Goal: Task Accomplishment & Management: Complete application form

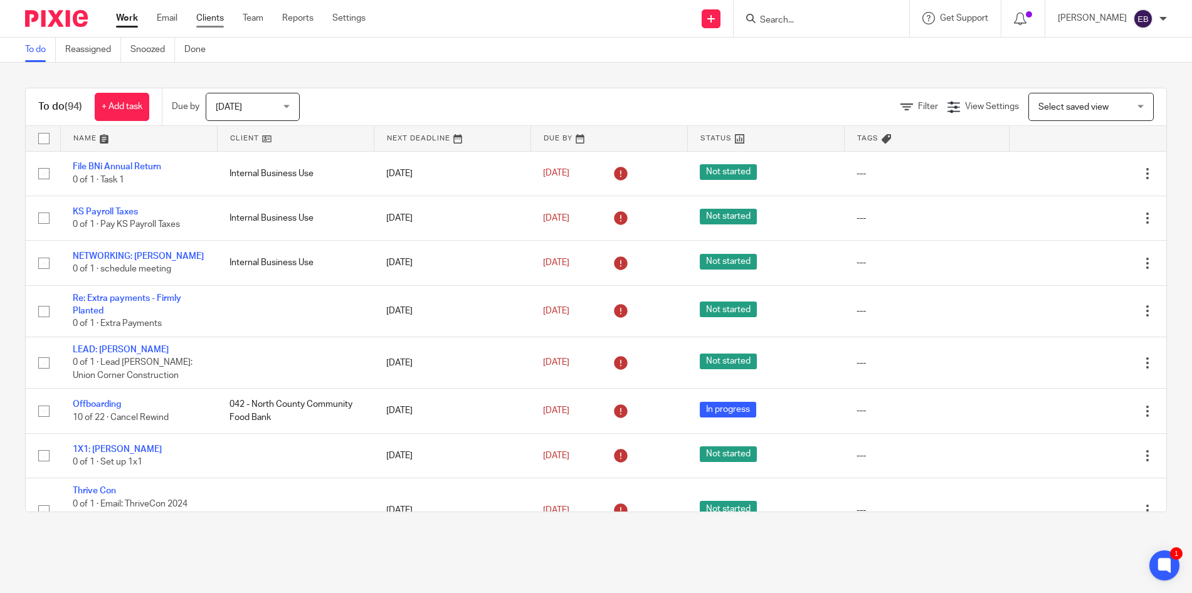
click at [207, 18] on link "Clients" at bounding box center [210, 18] width 28 height 13
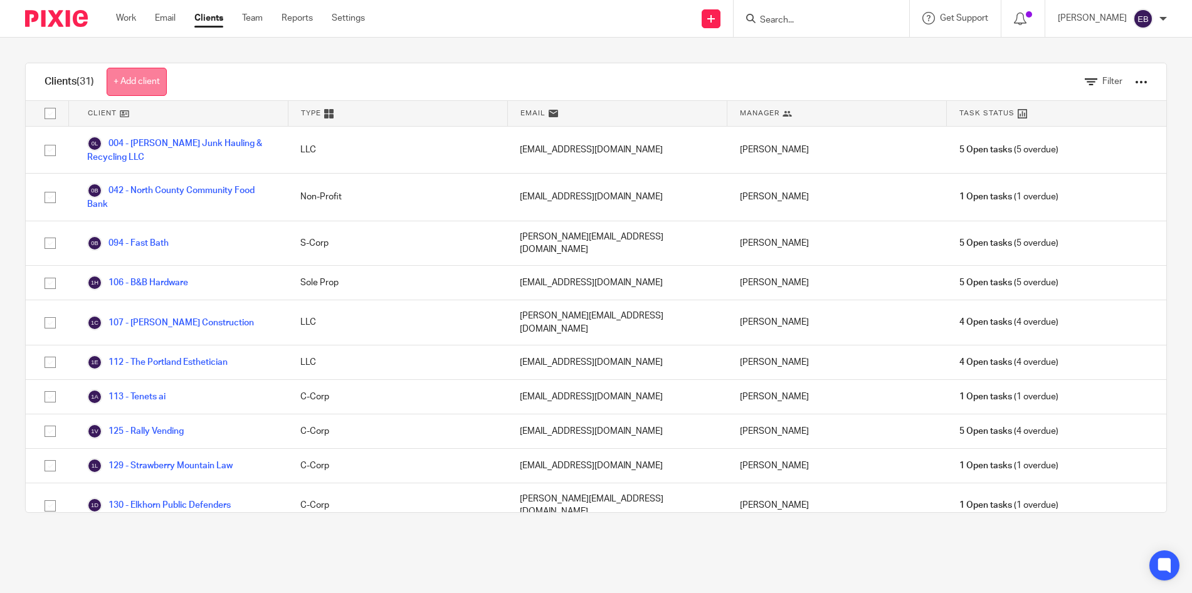
click at [139, 80] on link "+ Add client" at bounding box center [137, 82] width 60 height 28
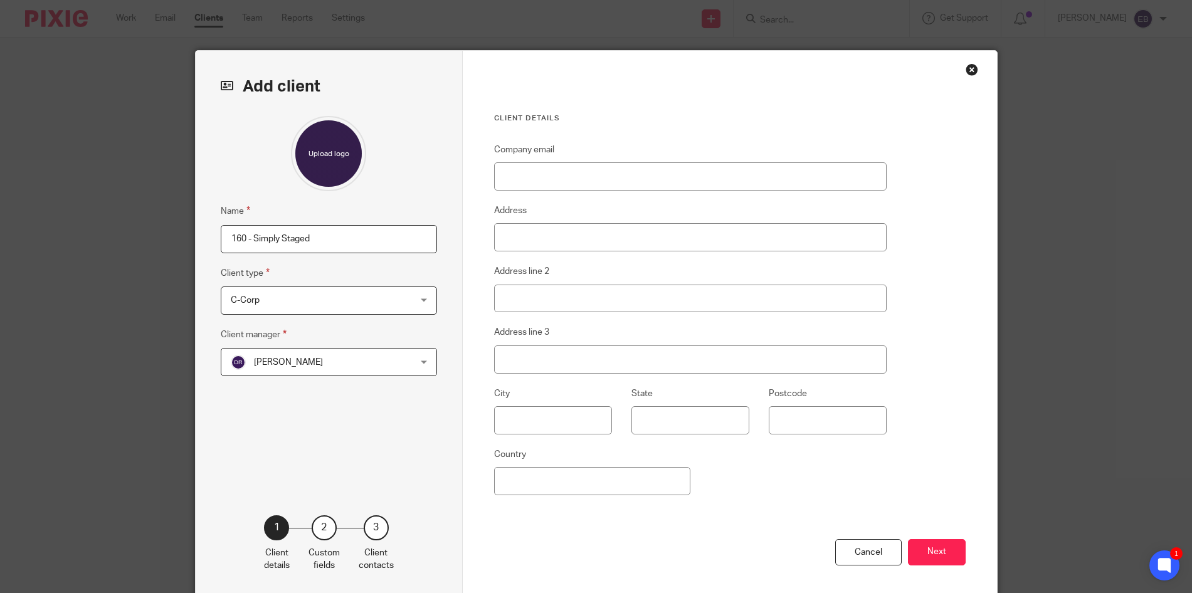
type input "160 - Simply Staged"
click at [296, 305] on span "C-Corp" at bounding box center [313, 300] width 164 height 26
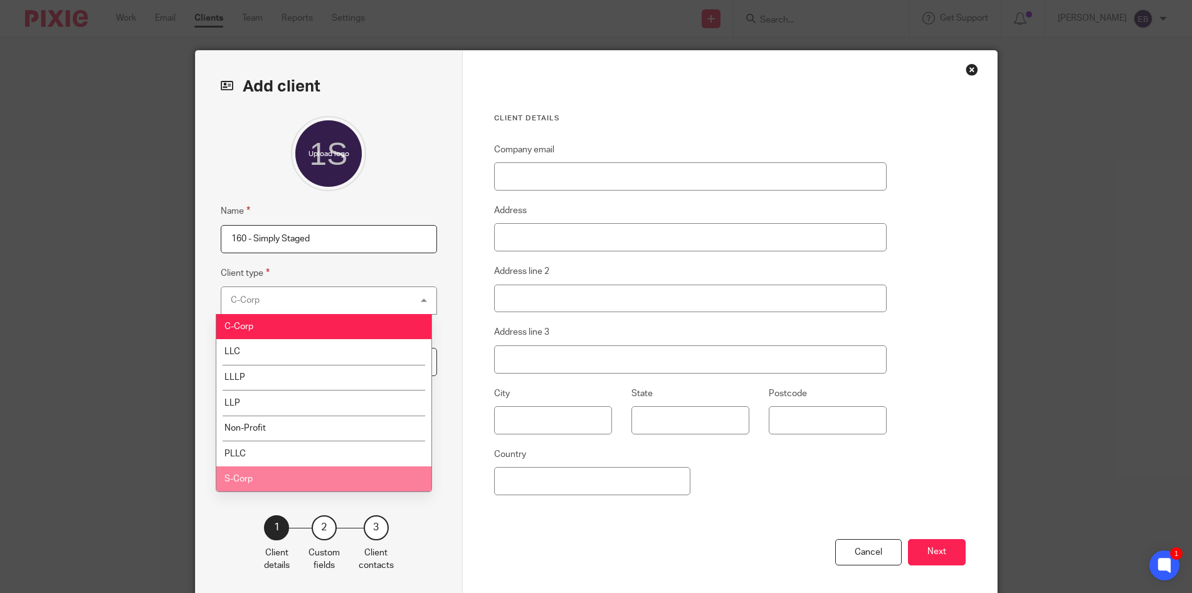
click at [269, 478] on li "S-Corp" at bounding box center [323, 479] width 215 height 26
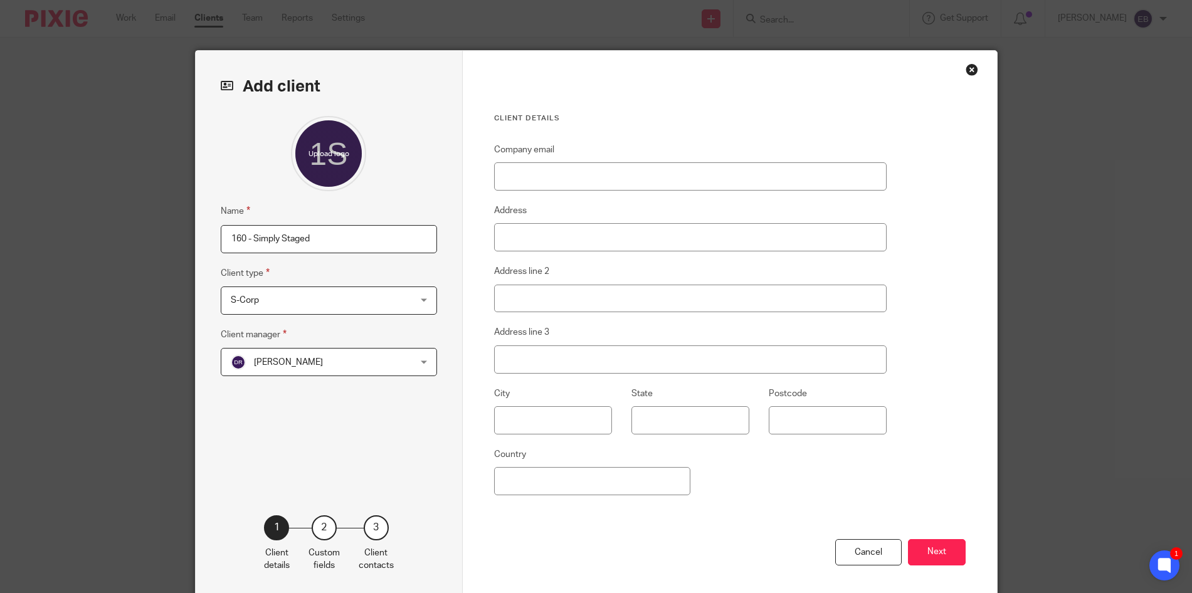
drag, startPoint x: 925, startPoint y: 550, endPoint x: 852, endPoint y: 502, distance: 87.3
click at [925, 550] on button "Next" at bounding box center [937, 552] width 58 height 27
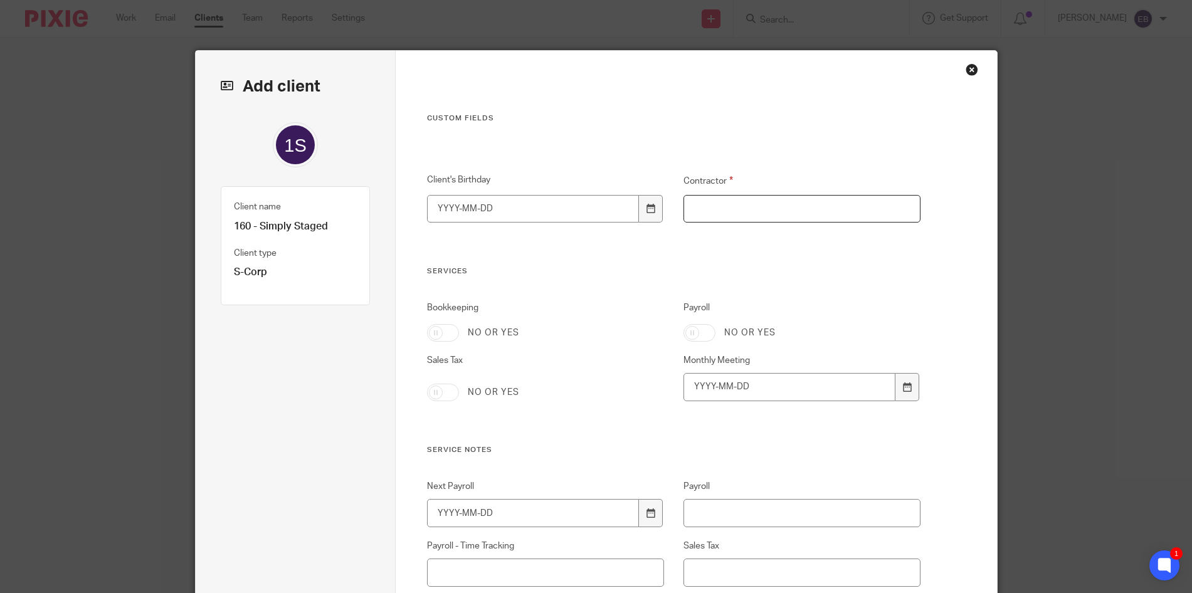
click at [718, 211] on input "Contractor" at bounding box center [801, 209] width 237 height 28
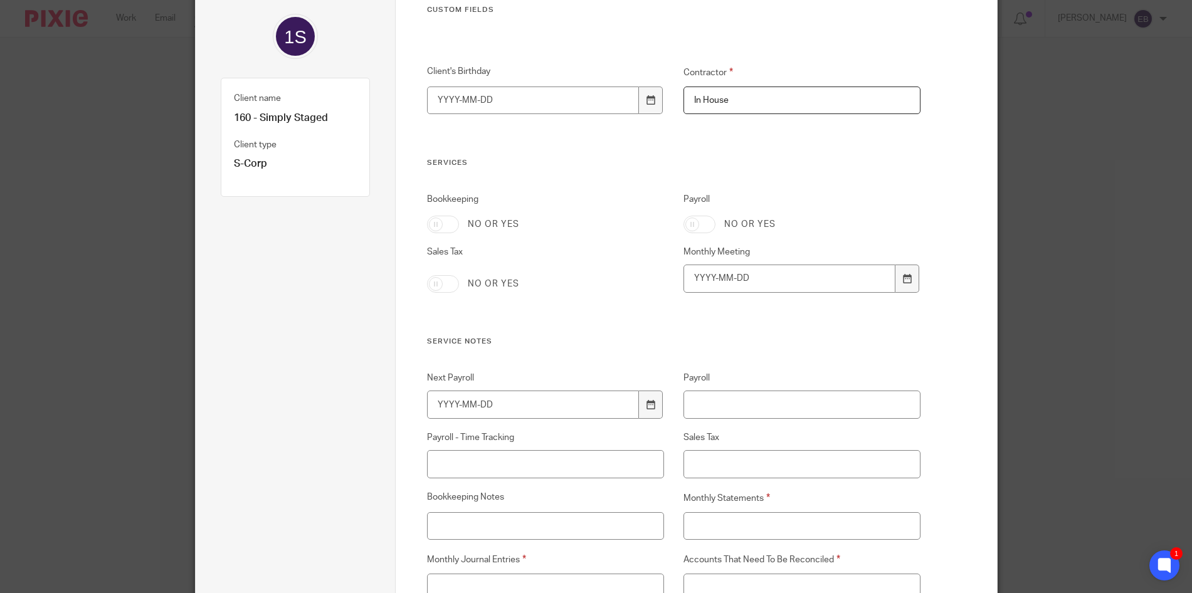
scroll to position [317, 0]
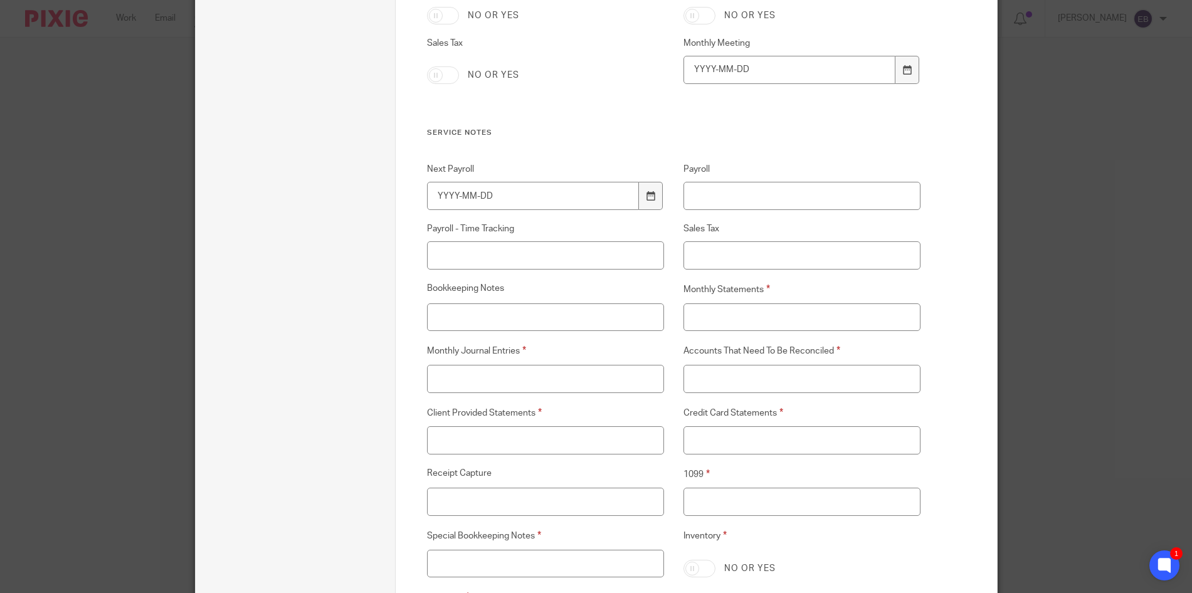
type input "In House"
click at [709, 318] on input "Monthly Statements" at bounding box center [801, 317] width 237 height 28
type input "00"
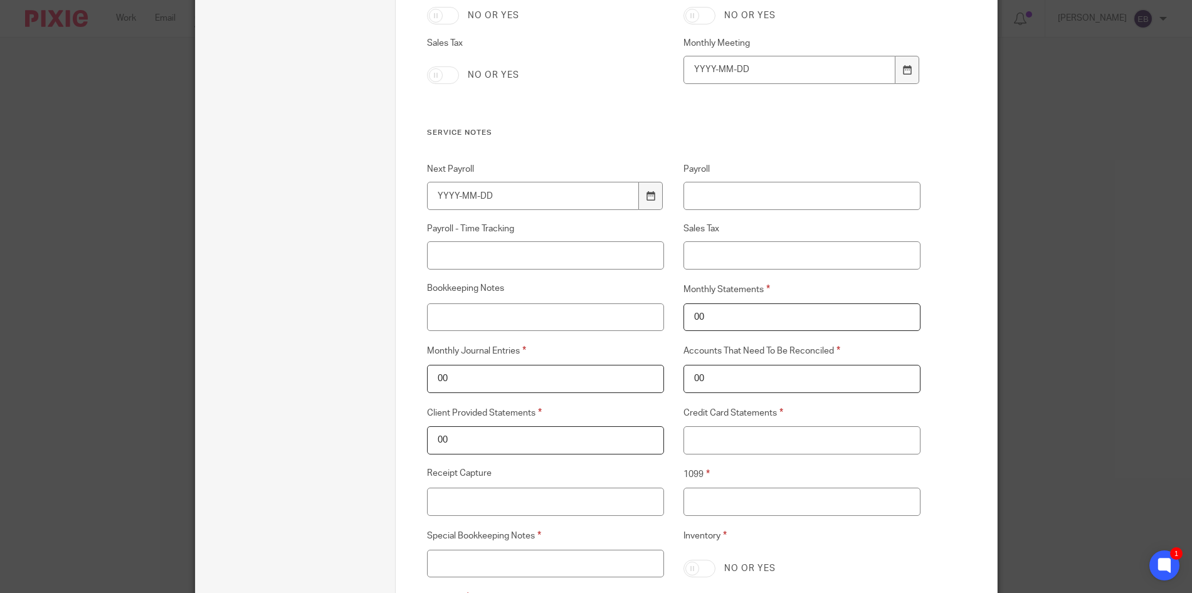
type input "00"
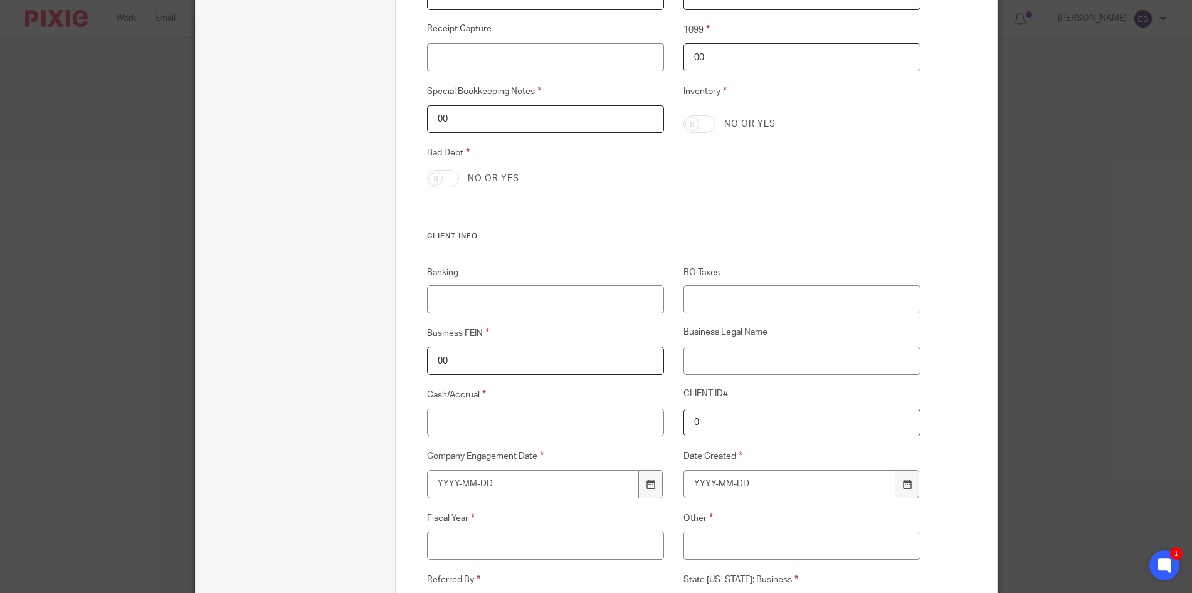
type input "00"
type input "Vash"
type input "160"
type input "2025-08-26"
type input "1900-01-01"
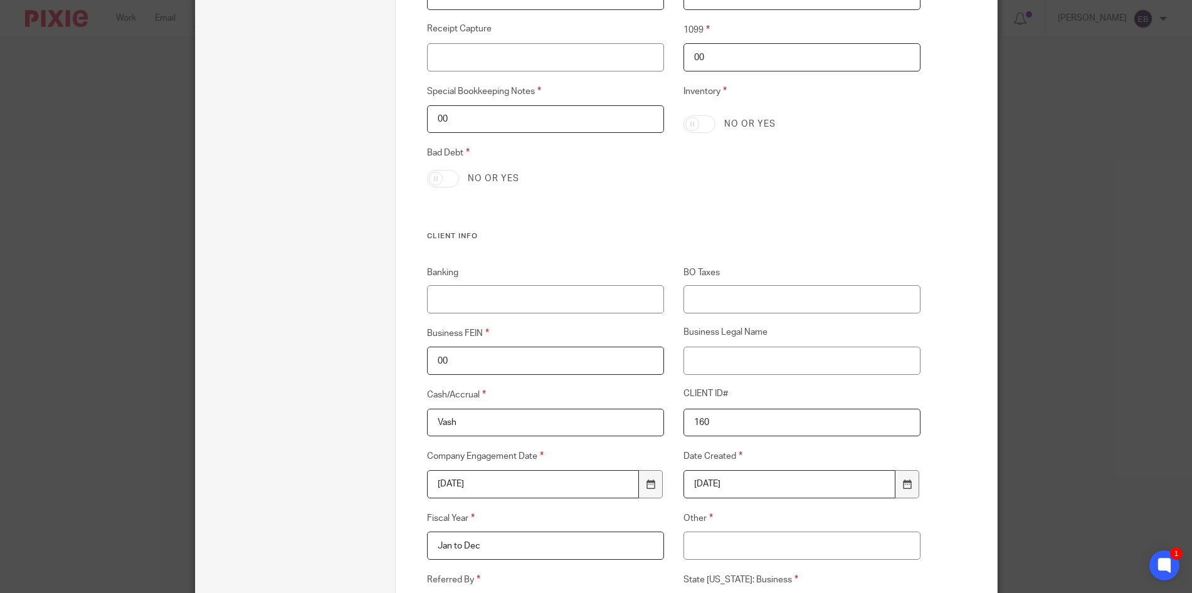
type input "Jan to Dec"
type input "00"
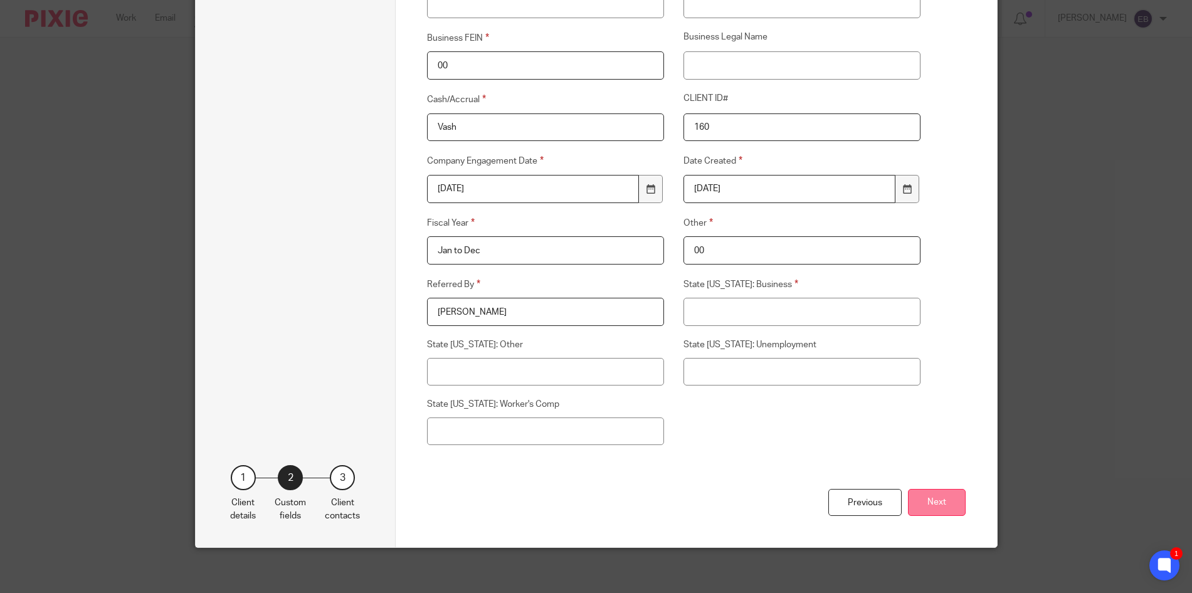
type input "Tony Carlston"
click at [925, 490] on button "Next" at bounding box center [937, 502] width 58 height 27
type input "00"
click at [932, 503] on button "Next" at bounding box center [937, 502] width 58 height 27
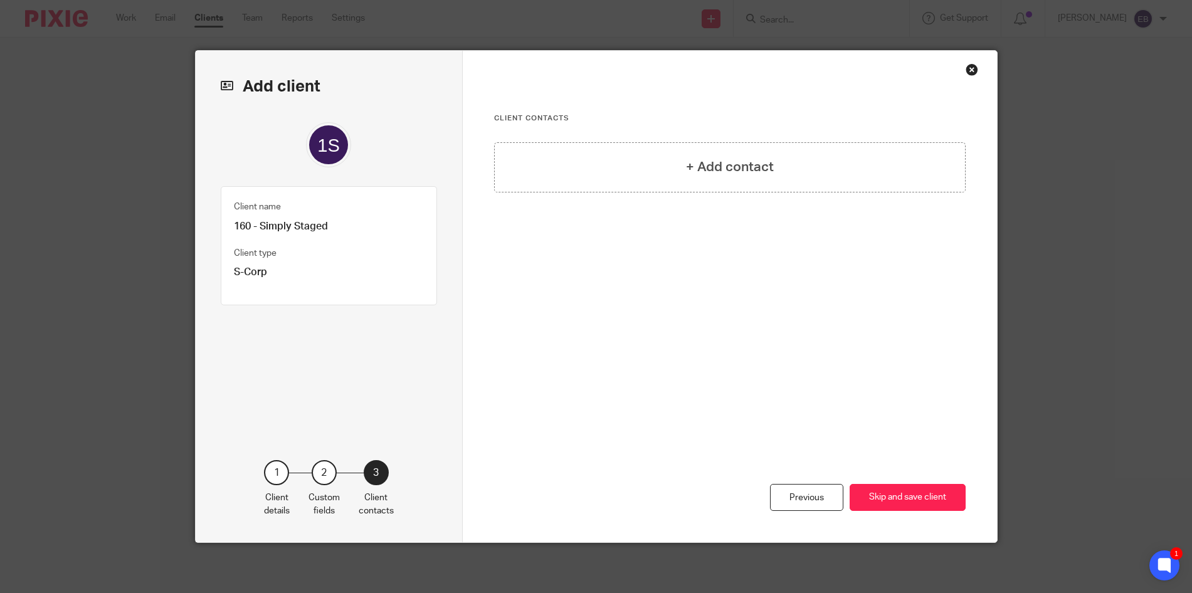
click at [713, 142] on div "Client contacts + Add contact" at bounding box center [729, 228] width 471 height 231
click at [713, 168] on h4 "+ Add contact" at bounding box center [730, 166] width 88 height 19
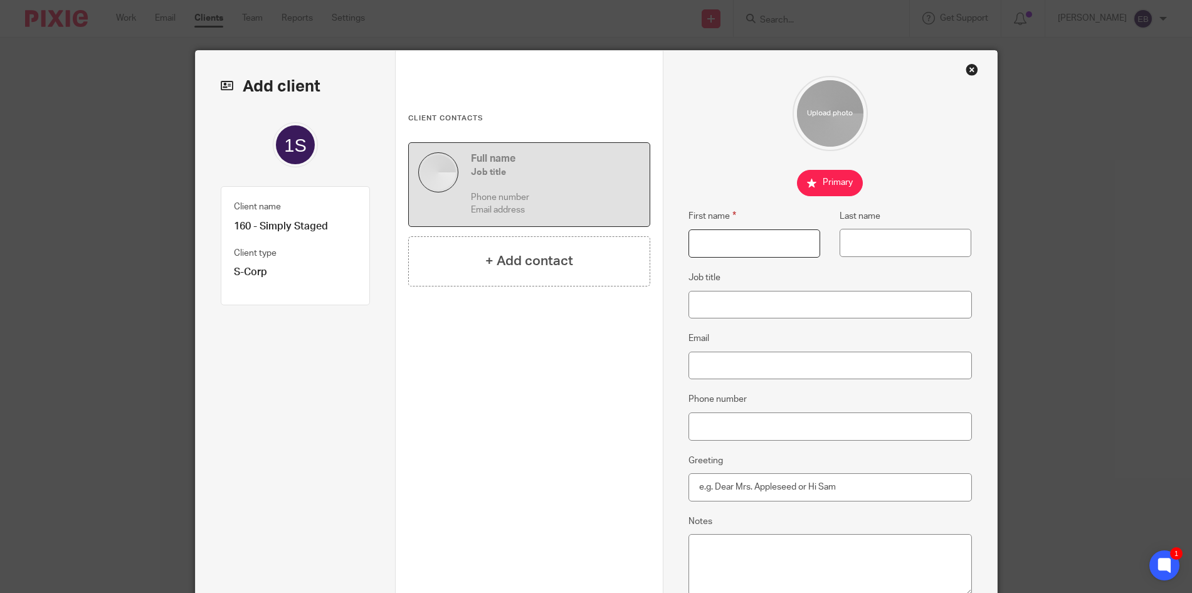
paste input "Lana"
type input "Lana"
paste input "Idaniy"
type input "Idaniy"
type input "Owner"
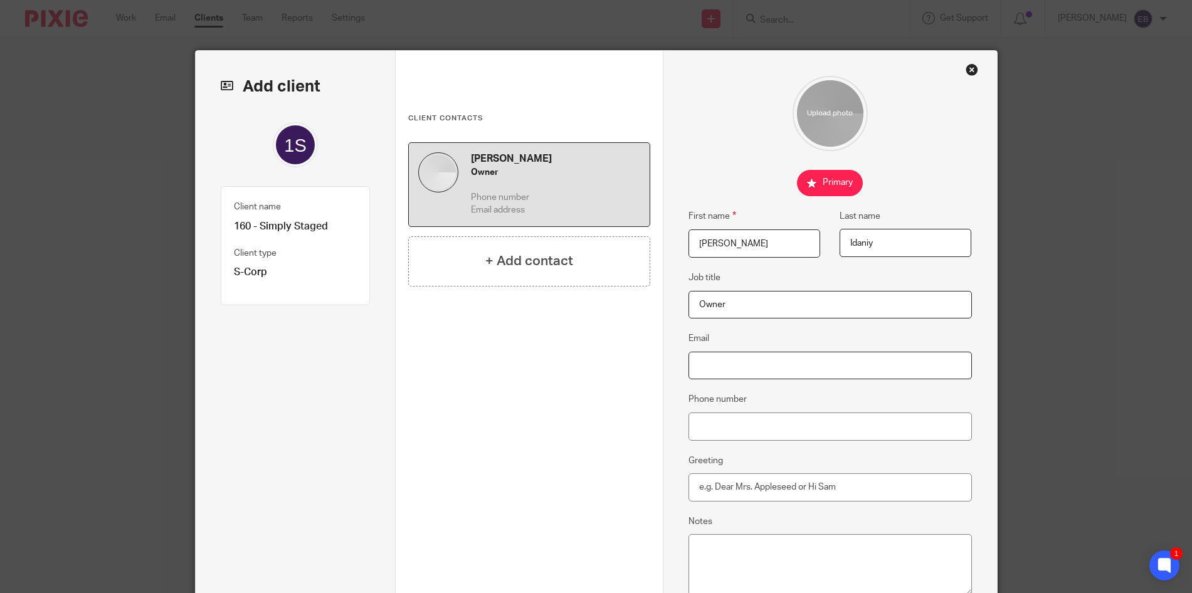
drag, startPoint x: 775, startPoint y: 364, endPoint x: 747, endPoint y: 364, distance: 28.2
paste input "simplystagednw@gmail.com"
type input "simplystagednw@gmail.com"
paste input "360-953-0789"
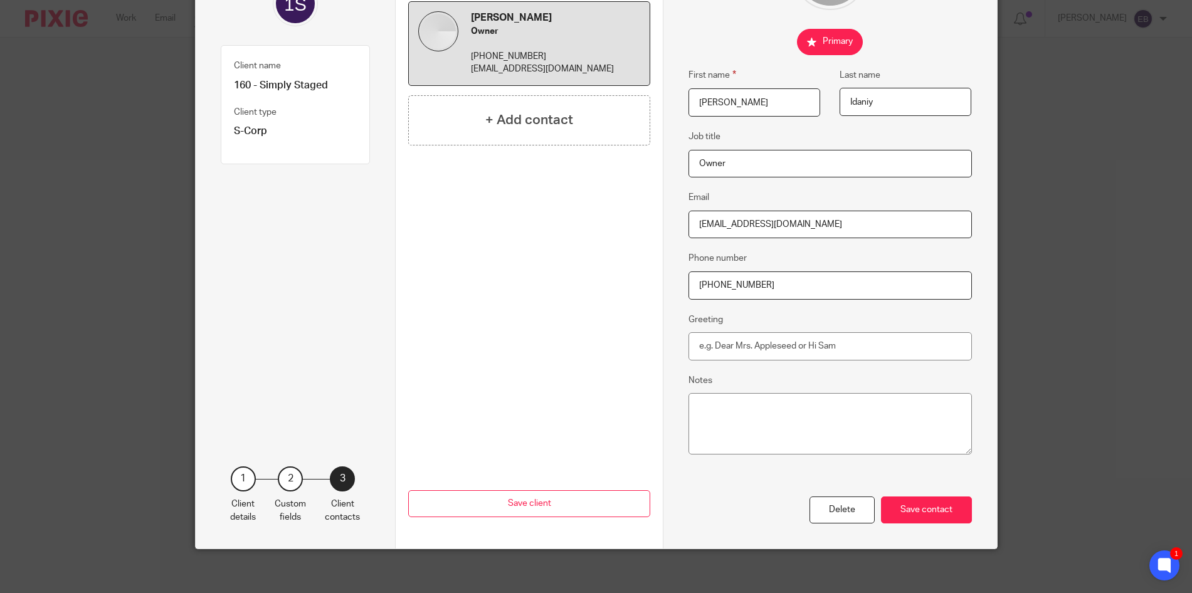
scroll to position [145, 0]
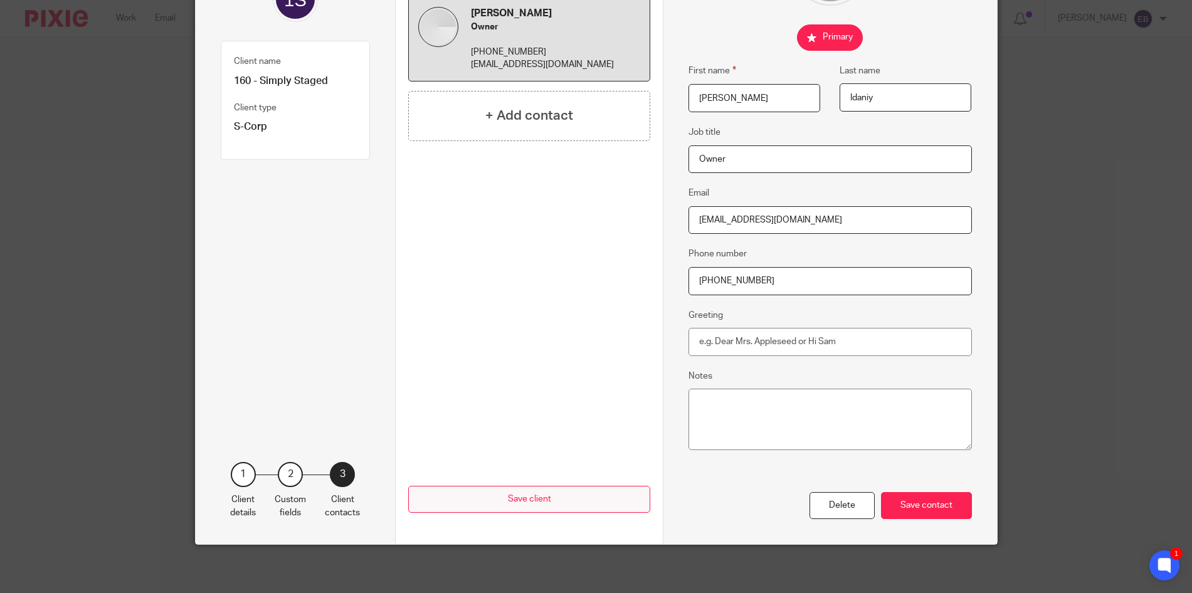
type input "360-953-0789"
click at [913, 510] on div "Save contact" at bounding box center [926, 505] width 91 height 27
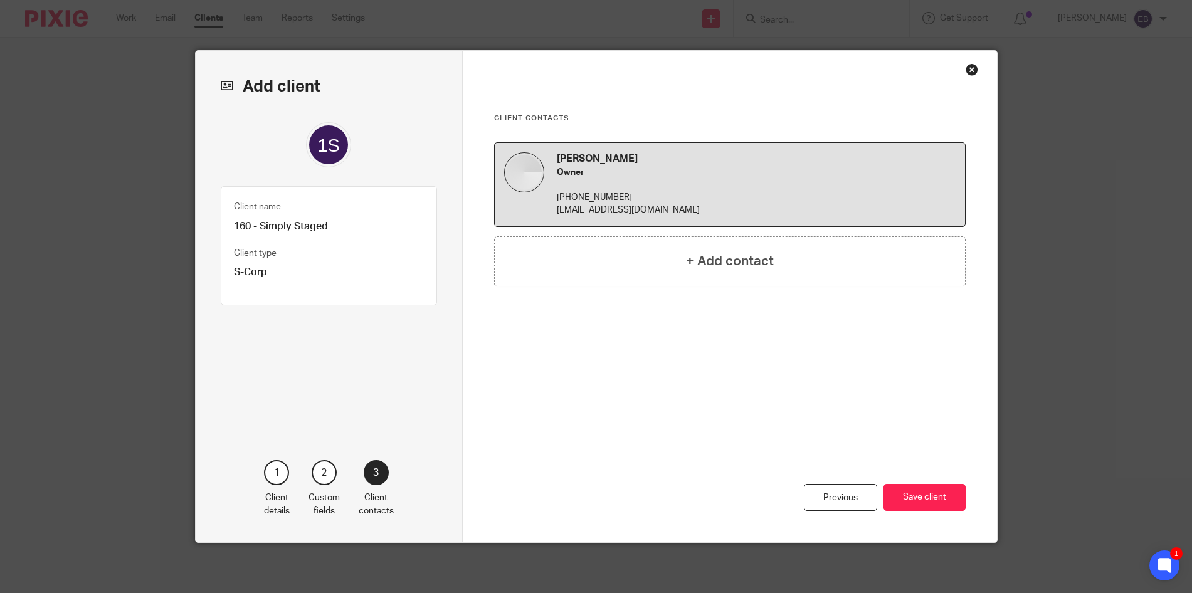
scroll to position [0, 0]
drag, startPoint x: 933, startPoint y: 501, endPoint x: 924, endPoint y: 499, distance: 9.0
click at [932, 501] on button "Save client" at bounding box center [924, 497] width 82 height 27
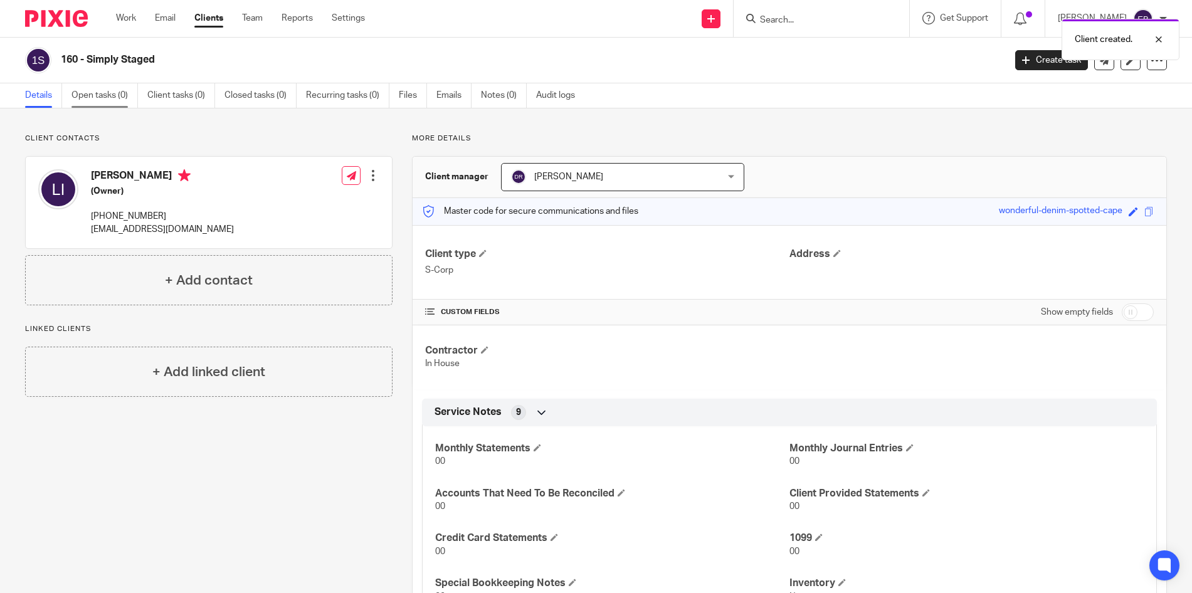
click at [100, 101] on link "Open tasks (0)" at bounding box center [104, 95] width 66 height 24
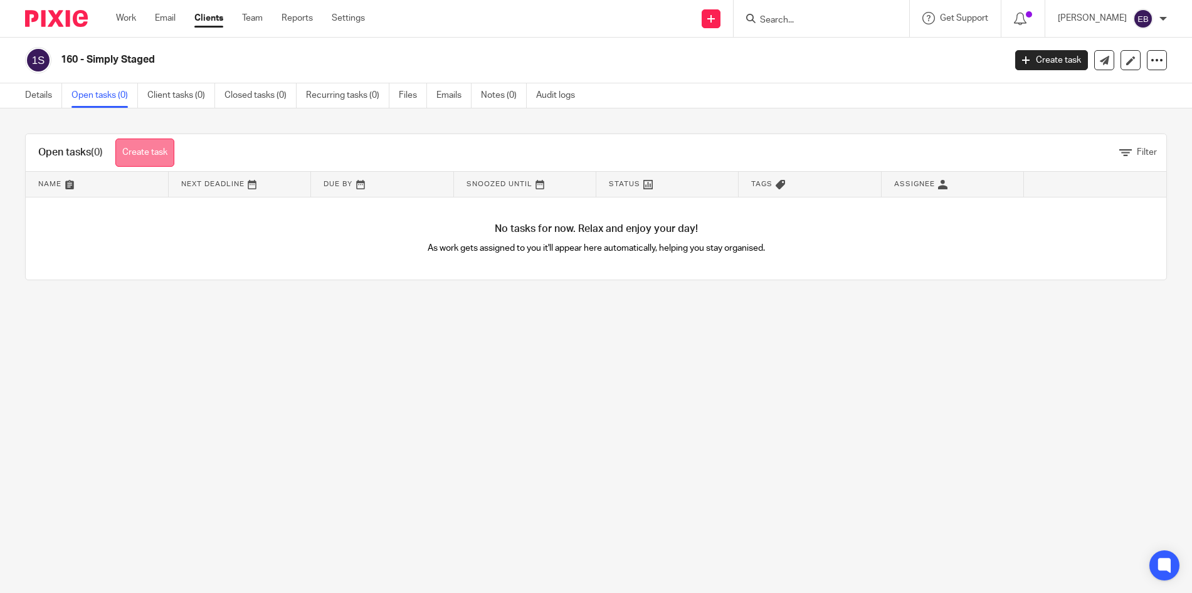
click at [150, 159] on link "Create task" at bounding box center [144, 153] width 59 height 28
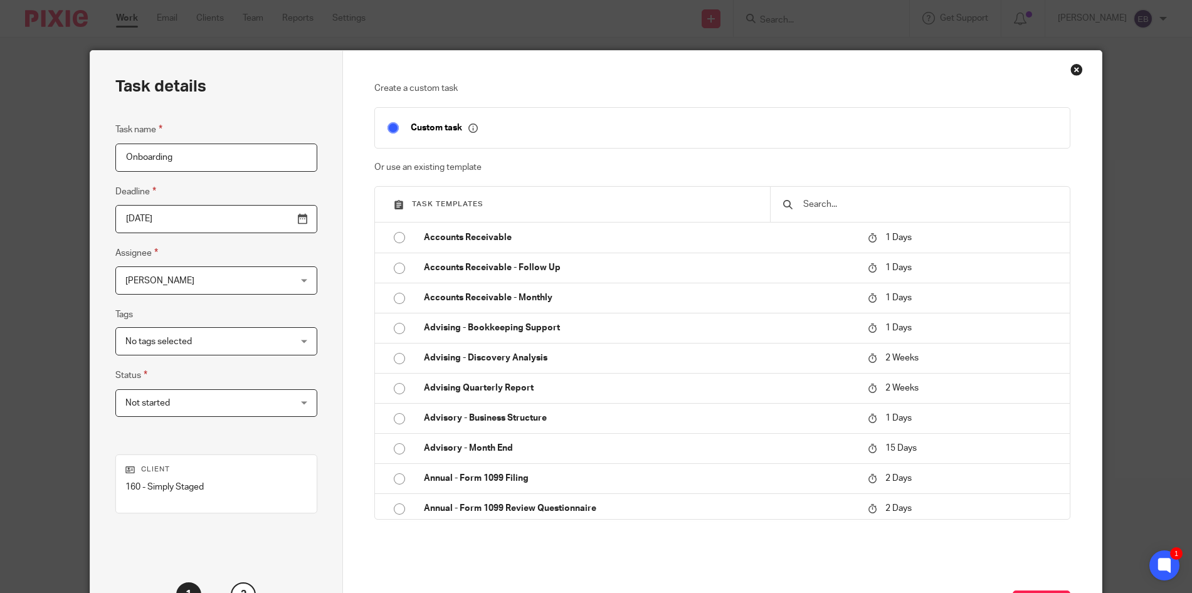
type input "Onboarding"
click at [254, 286] on span "[PERSON_NAME]" at bounding box center [201, 280] width 153 height 26
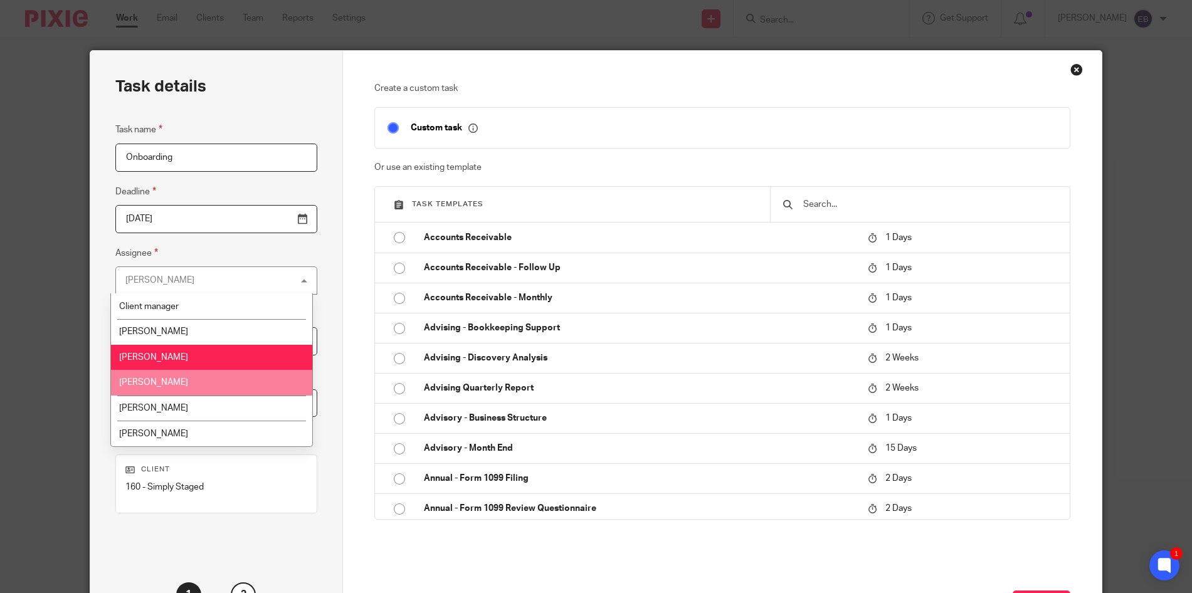
click at [226, 372] on li "Haleigh Middlemas" at bounding box center [211, 383] width 201 height 26
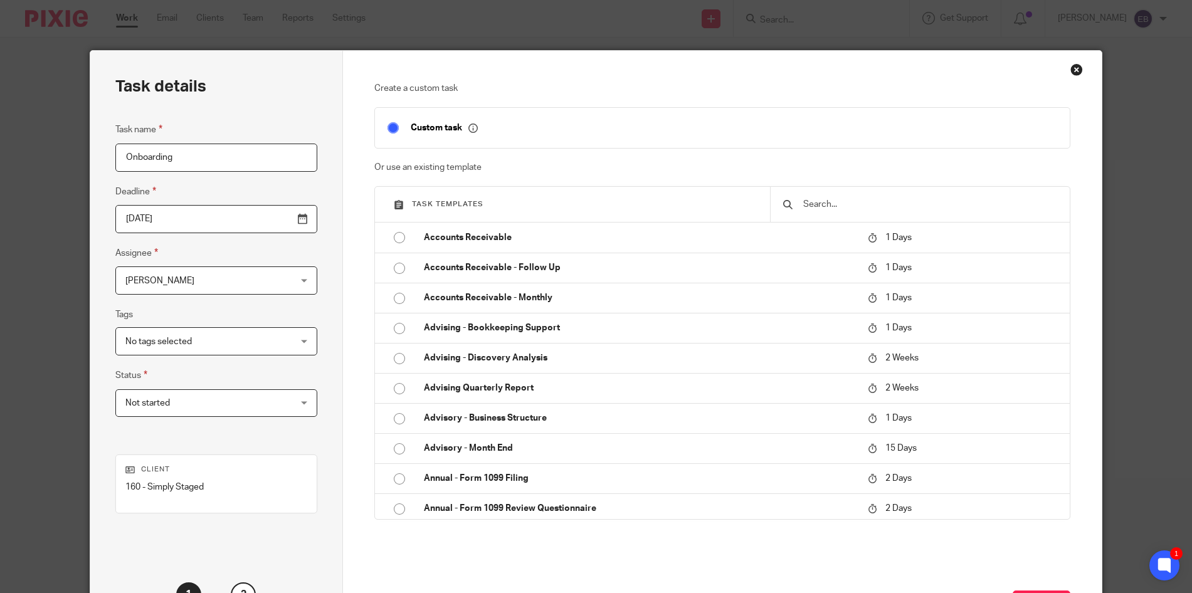
click at [234, 286] on span "Haleigh Middlemas" at bounding box center [201, 280] width 153 height 26
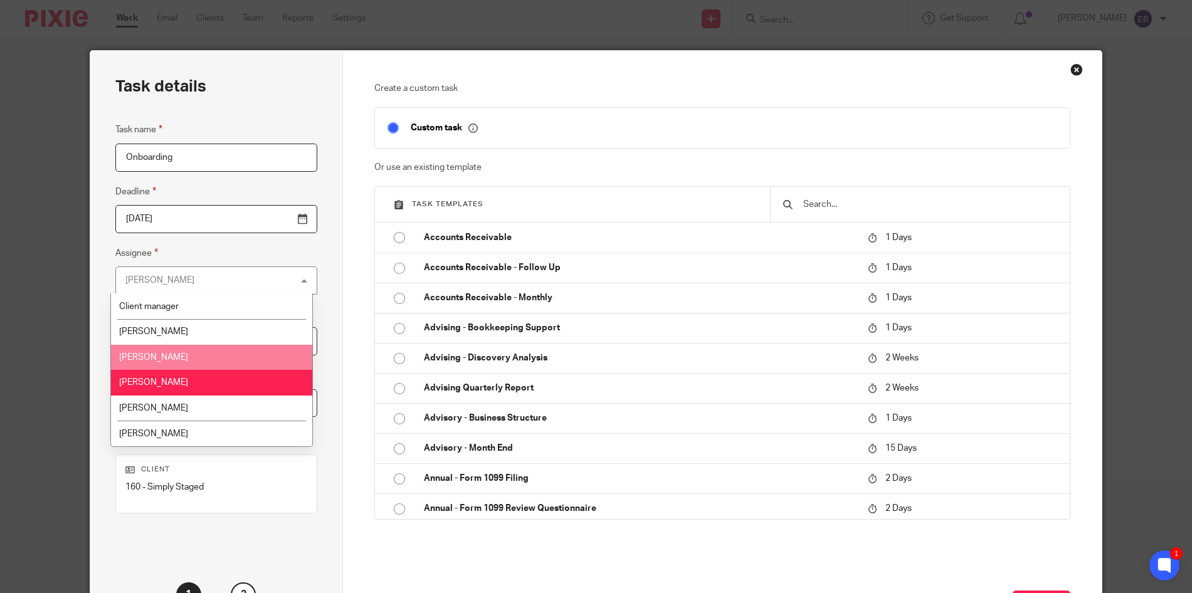
click at [215, 367] on li "[PERSON_NAME]" at bounding box center [211, 358] width 201 height 26
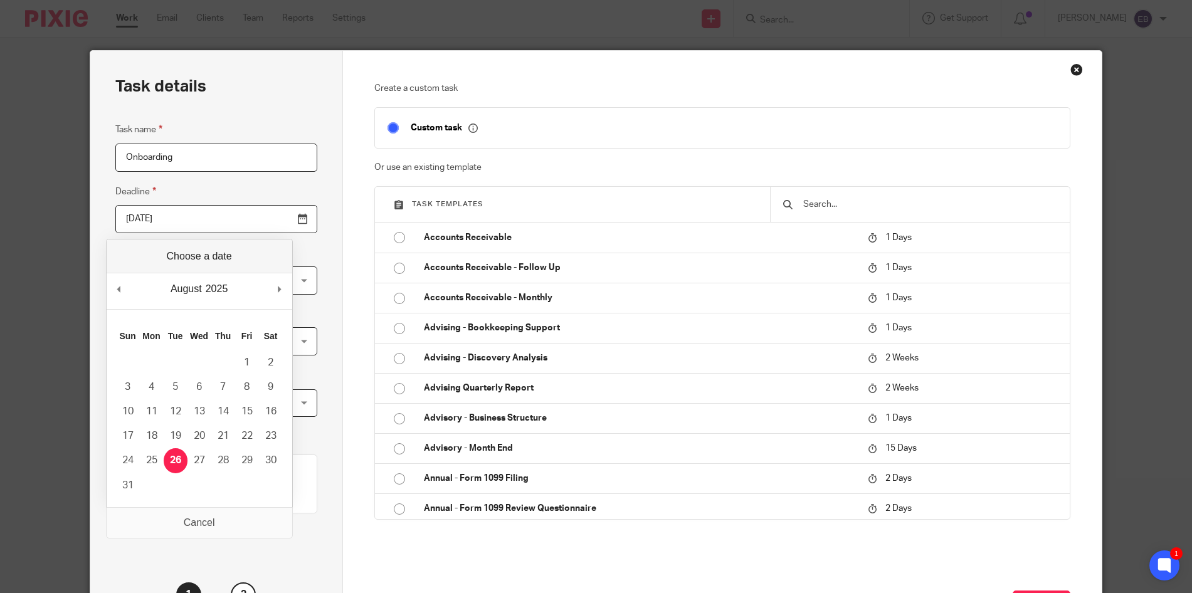
click at [224, 216] on input "2025-08-26" at bounding box center [216, 219] width 202 height 28
type input "2025-08-29"
drag, startPoint x: 244, startPoint y: 456, endPoint x: 222, endPoint y: 364, distance: 94.9
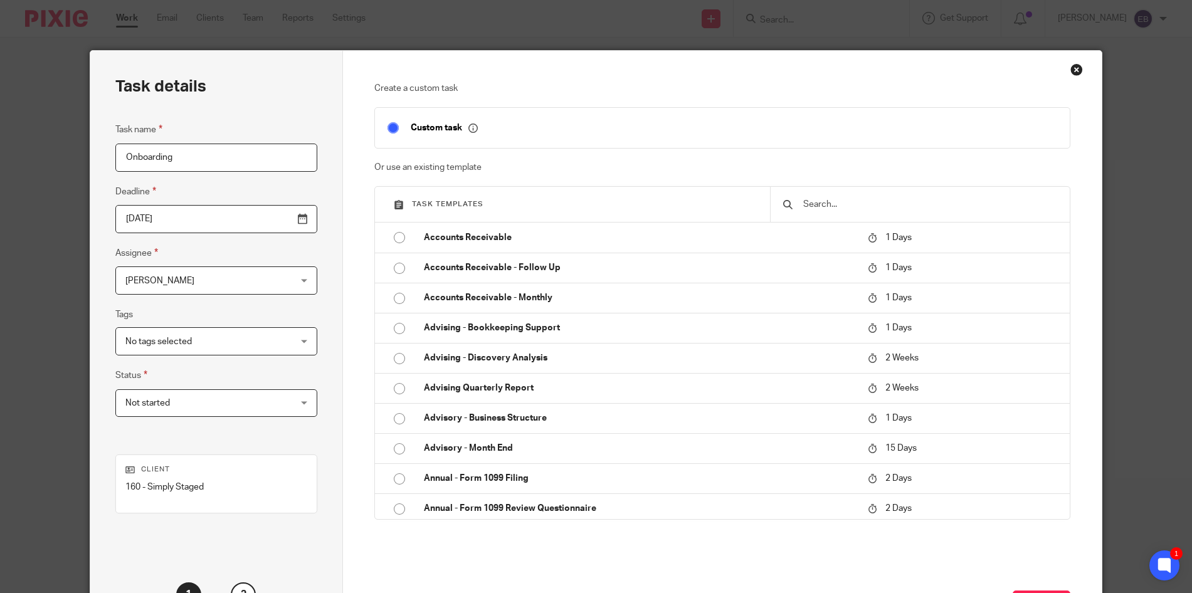
click at [824, 203] on input "text" at bounding box center [929, 204] width 255 height 14
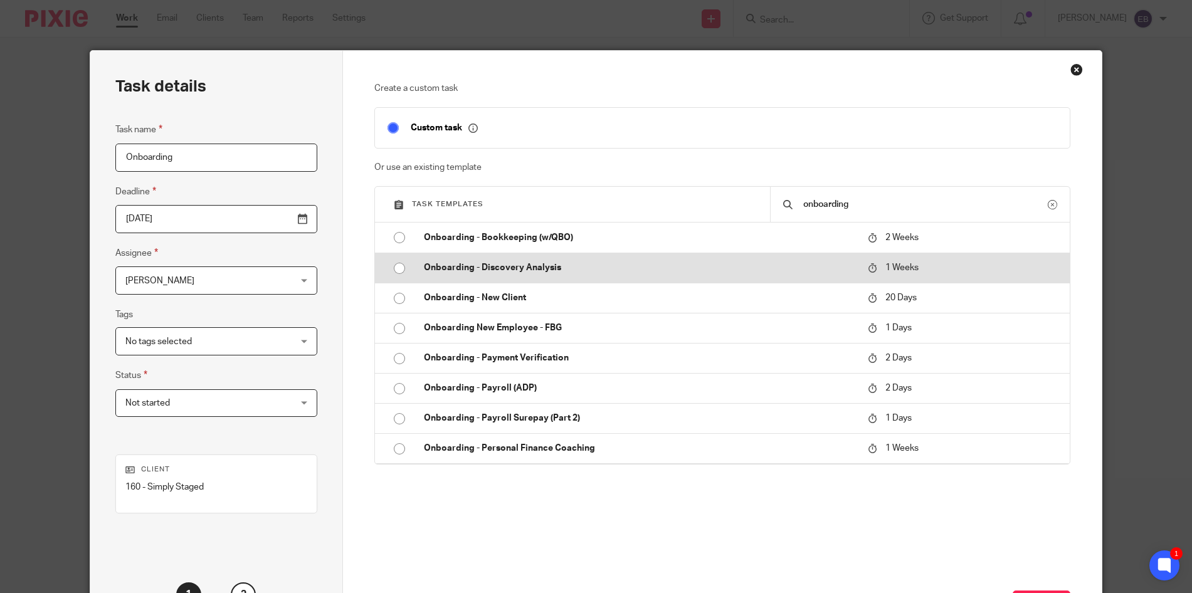
type input "onboarding"
click at [758, 260] on td "Onboarding - Discovery Analysis" at bounding box center [636, 268] width 450 height 30
type input "2025-09-02"
checkbox input "false"
radio input "true"
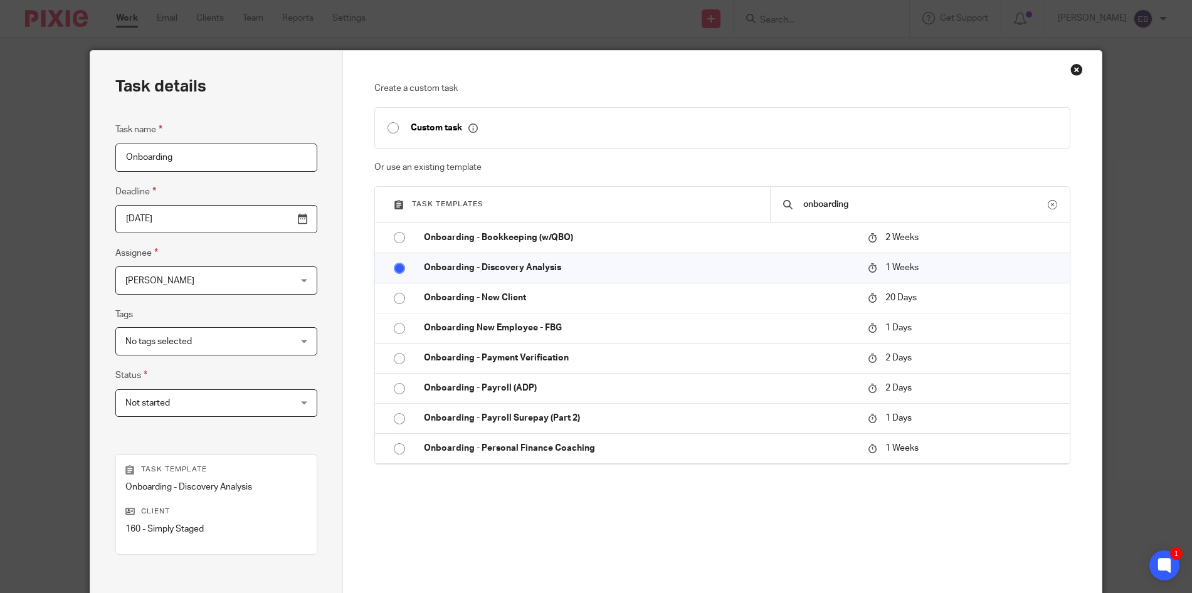
scroll to position [146, 0]
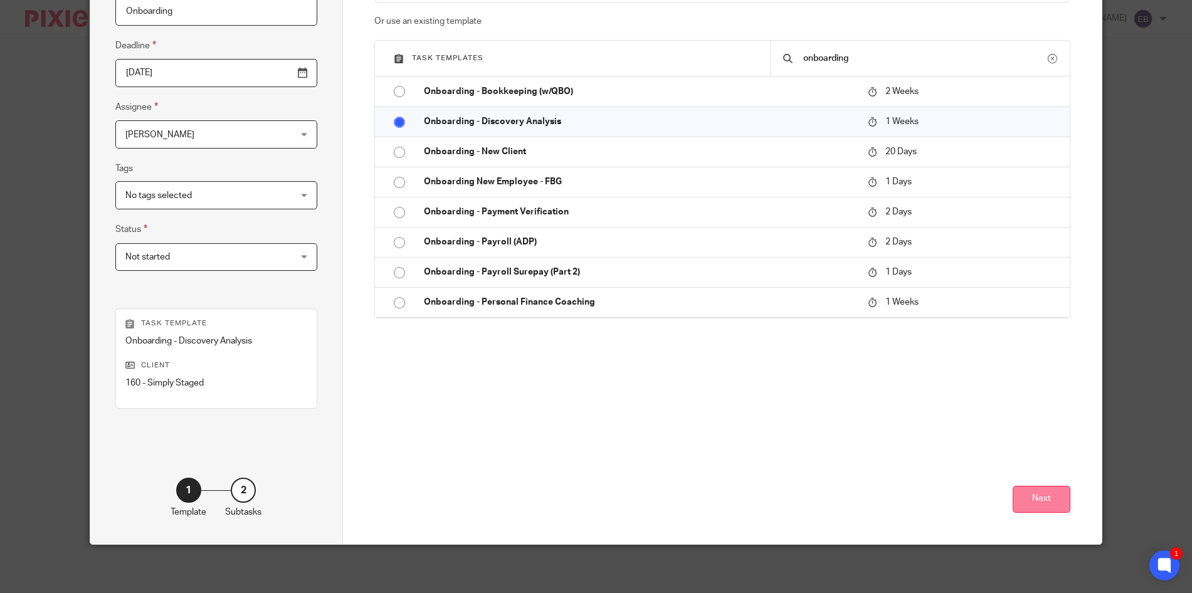
click at [1029, 505] on button "Next" at bounding box center [1041, 499] width 58 height 27
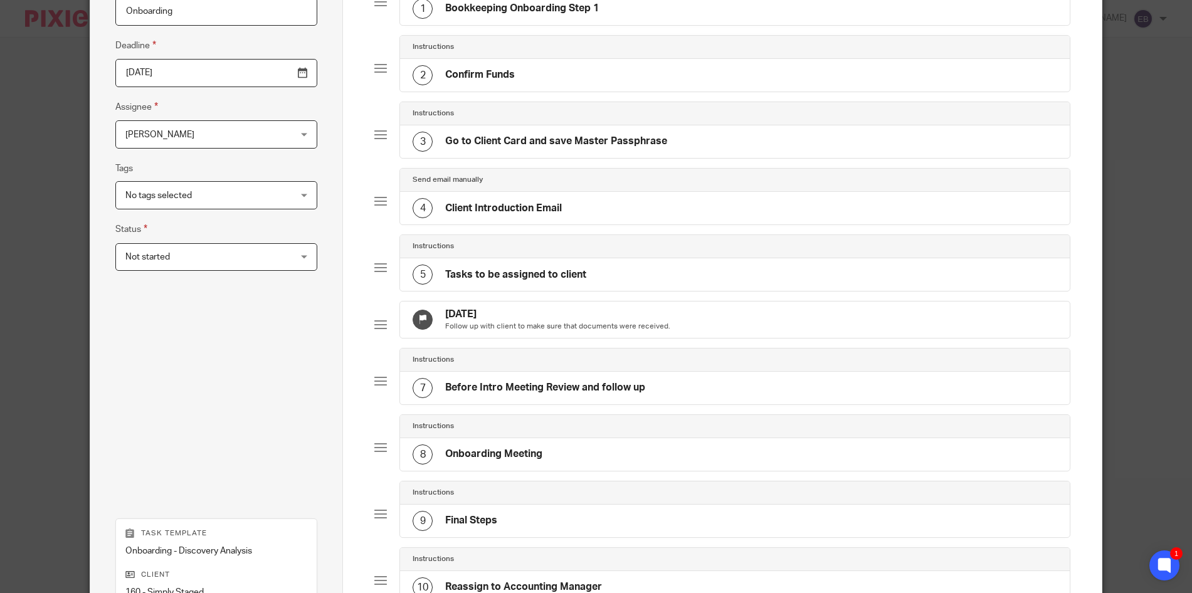
scroll to position [367, 0]
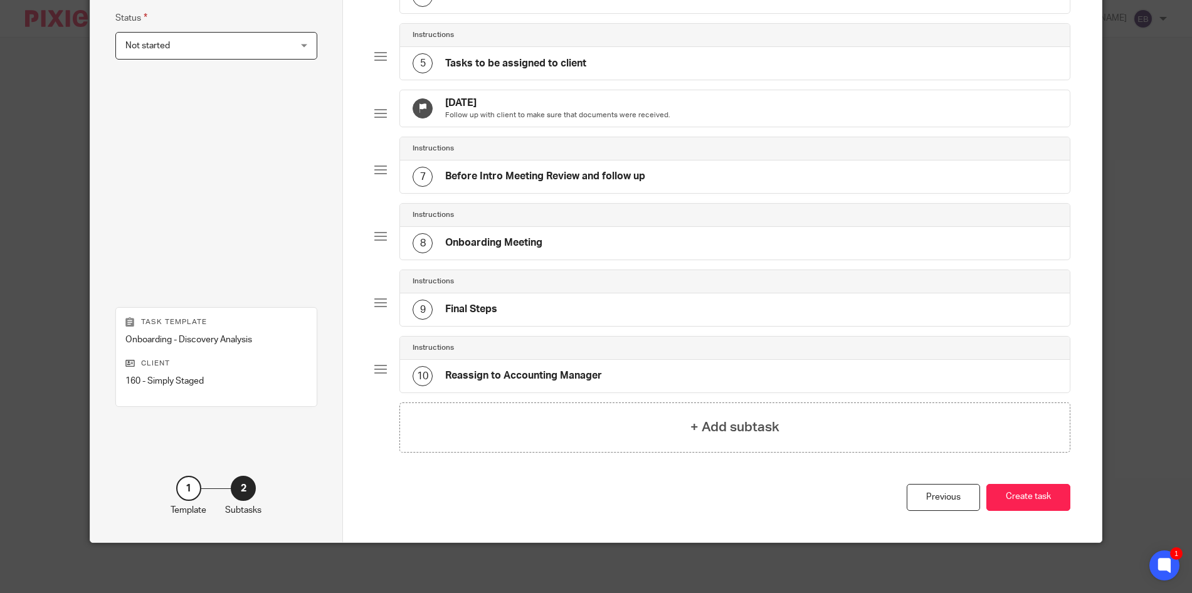
drag, startPoint x: 1020, startPoint y: 491, endPoint x: 1003, endPoint y: 483, distance: 19.3
click at [1020, 491] on button "Create task" at bounding box center [1028, 497] width 84 height 27
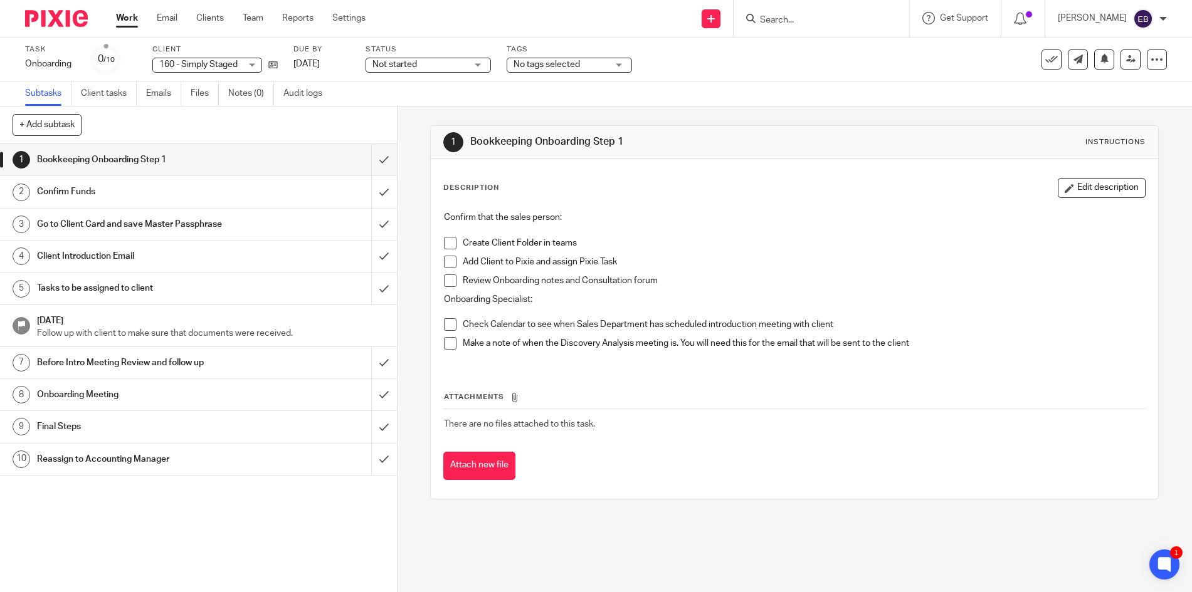
click at [438, 241] on div "Confirm that the sales person: Create Client Folder in teams Add Client to Pixi…" at bounding box center [794, 285] width 713 height 160
click at [444, 240] on span at bounding box center [450, 243] width 13 height 13
click at [785, 21] on input "Search" at bounding box center [814, 20] width 113 height 11
drag, startPoint x: 447, startPoint y: 265, endPoint x: 446, endPoint y: 282, distance: 17.0
click at [447, 266] on span at bounding box center [450, 262] width 13 height 13
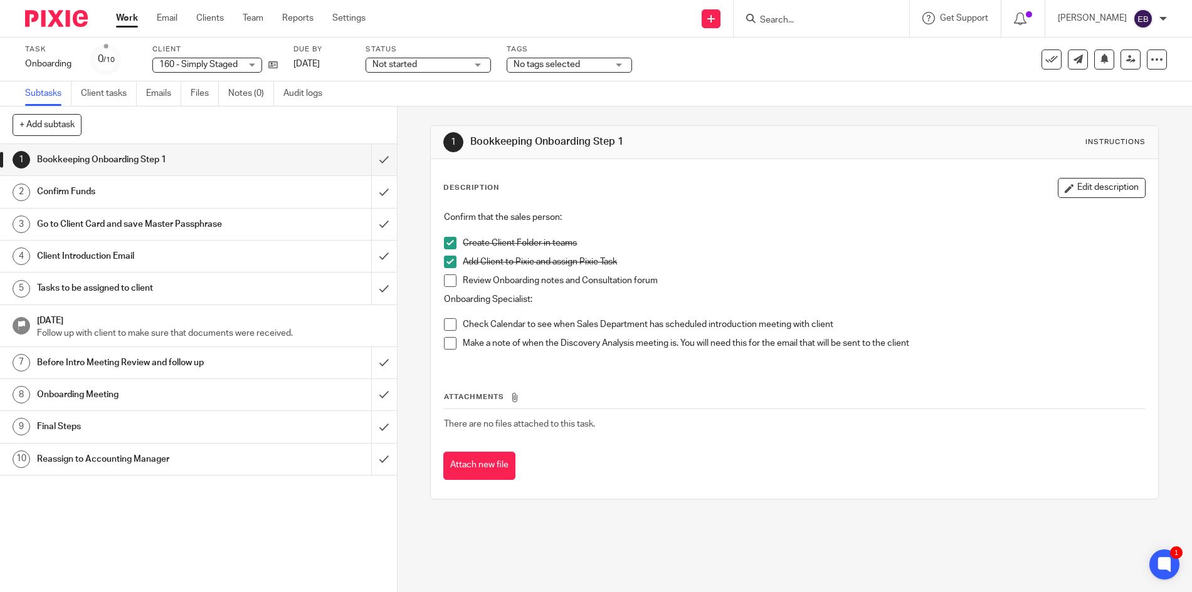
drag, startPoint x: 447, startPoint y: 286, endPoint x: 446, endPoint y: 297, distance: 11.4
click at [447, 286] on span at bounding box center [450, 281] width 13 height 13
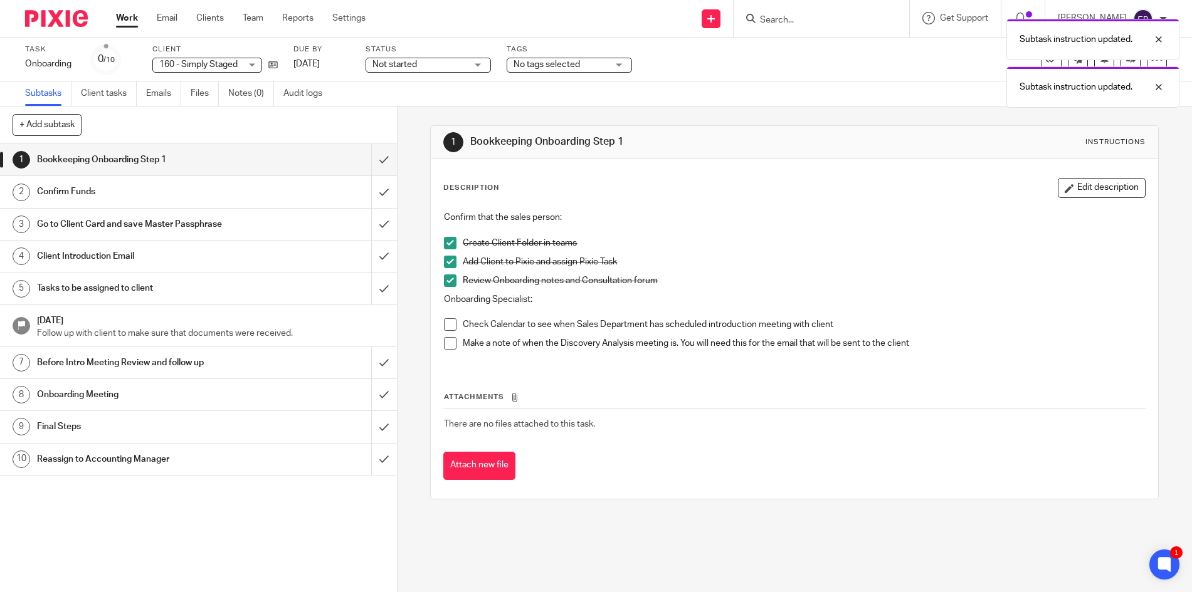
click at [448, 344] on span at bounding box center [450, 343] width 13 height 13
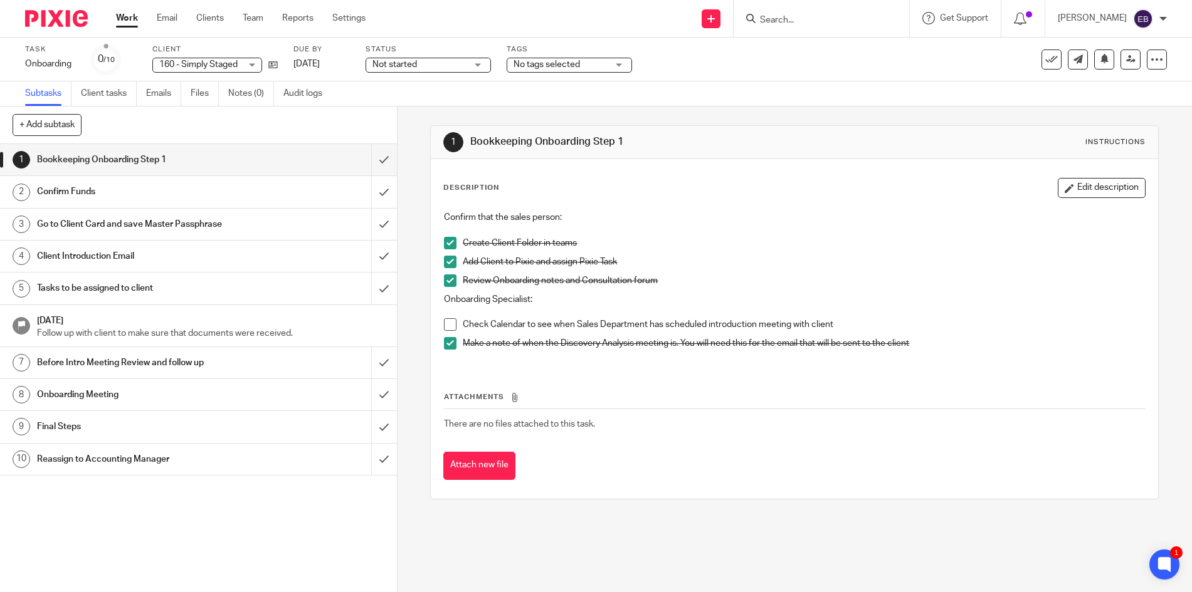
click at [448, 327] on span at bounding box center [450, 324] width 13 height 13
click at [700, 94] on div "Subtasks Client tasks Emails Files Notes (0) Audit logs" at bounding box center [596, 93] width 1192 height 25
drag, startPoint x: 374, startPoint y: 160, endPoint x: 387, endPoint y: 162, distance: 13.4
click at [374, 160] on input "submit" at bounding box center [198, 159] width 397 height 31
click at [779, 73] on div "Task Onboarding Save Onboarding 0 /10 Client 160 - Simply Staged 160 - Simply S…" at bounding box center [500, 60] width 951 height 30
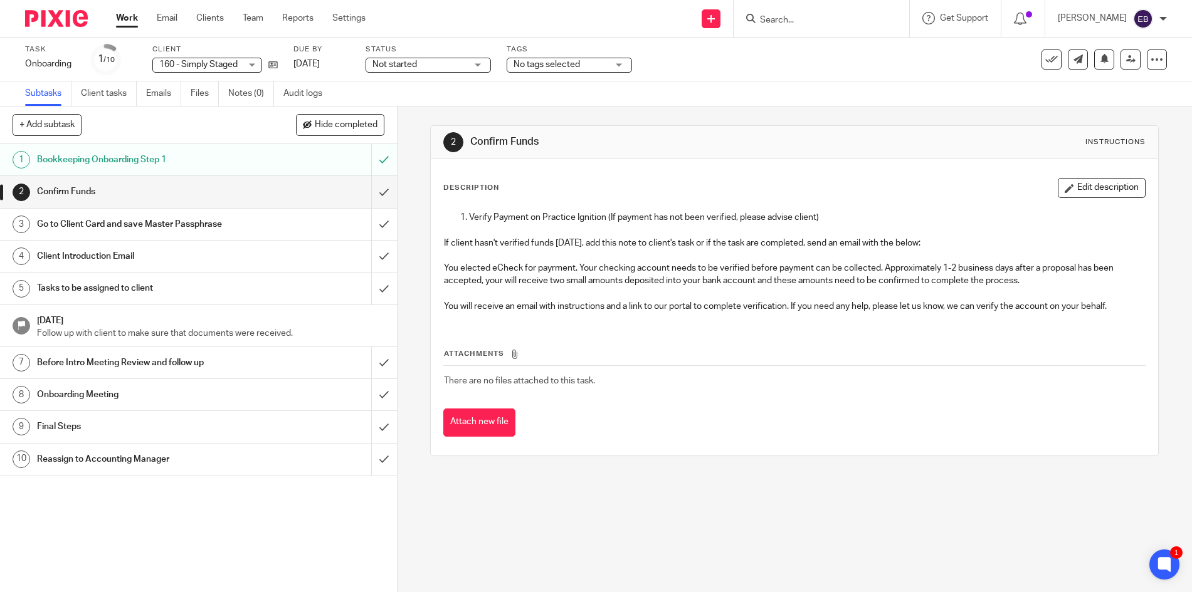
drag, startPoint x: 789, startPoint y: 13, endPoint x: 787, endPoint y: 23, distance: 10.8
click at [789, 15] on input "Search" at bounding box center [814, 20] width 113 height 11
click at [787, 23] on input "Search" at bounding box center [814, 20] width 113 height 11
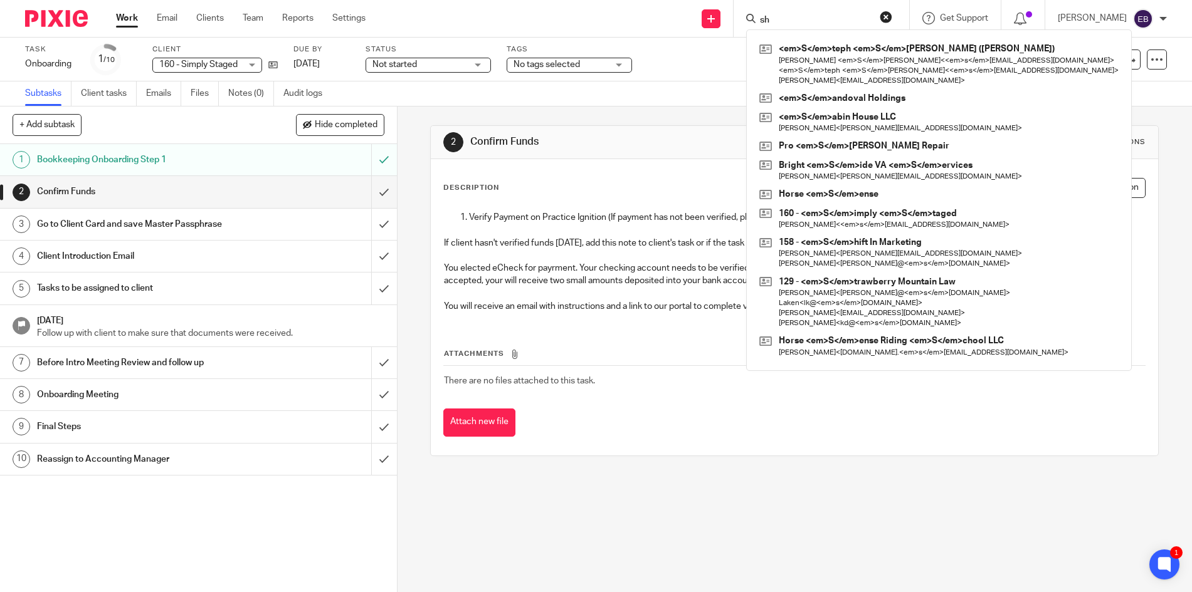
type input "s"
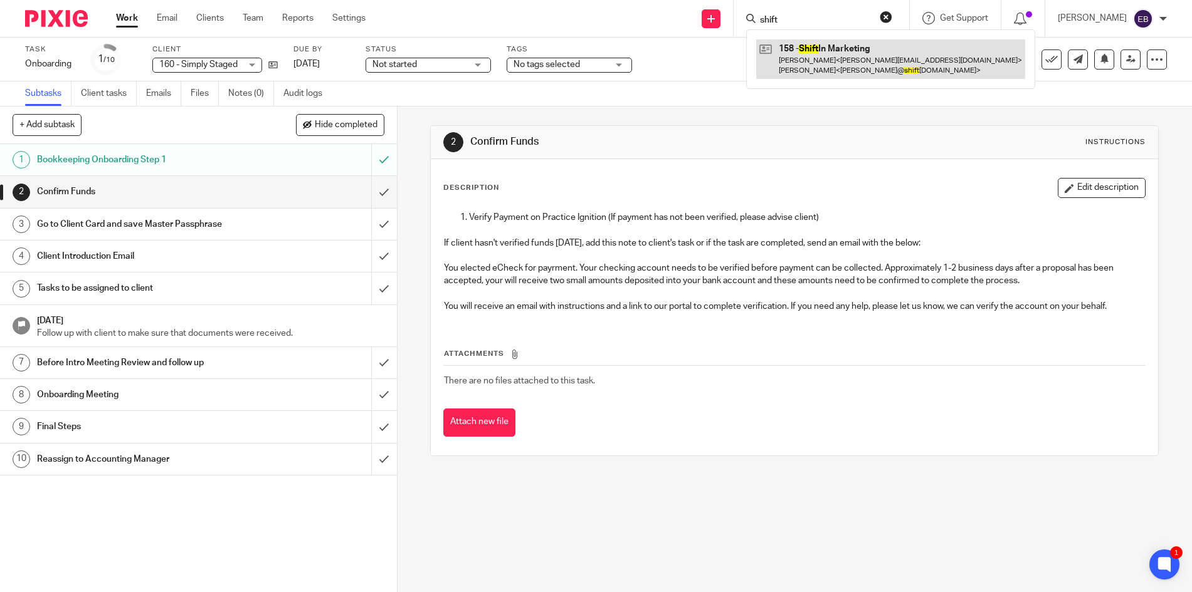
type input "shift"
click at [860, 60] on link at bounding box center [890, 58] width 269 height 39
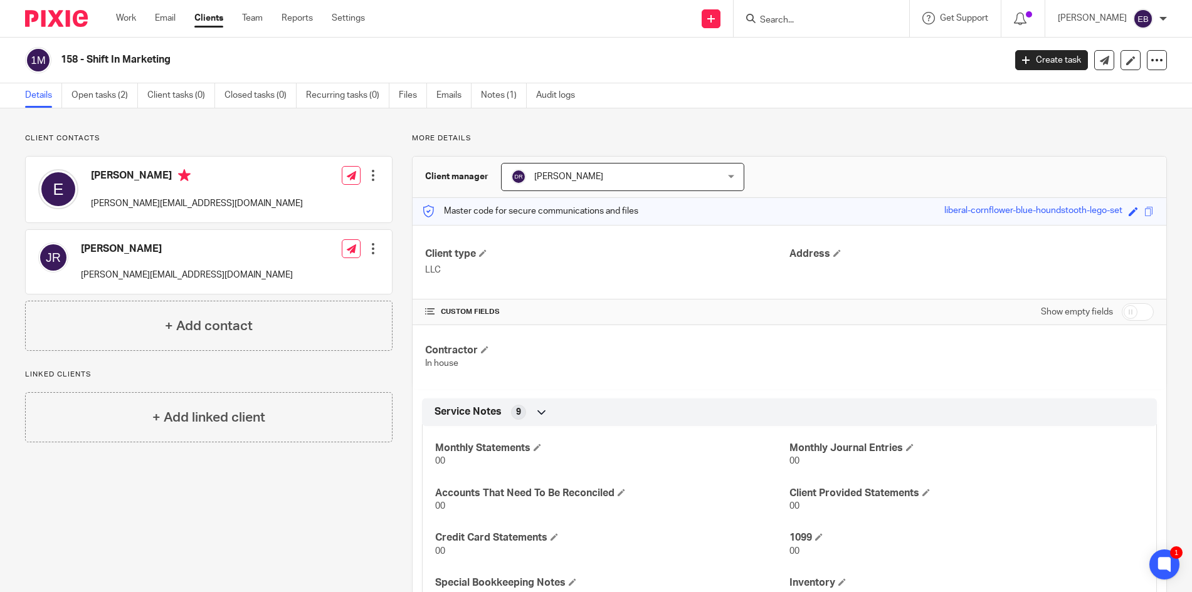
click at [539, 125] on div "Client contacts [PERSON_NAME] [PERSON_NAME][EMAIL_ADDRESS][DOMAIN_NAME] Edit co…" at bounding box center [596, 422] width 1192 height 628
click at [423, 98] on link "Files" at bounding box center [413, 95] width 28 height 24
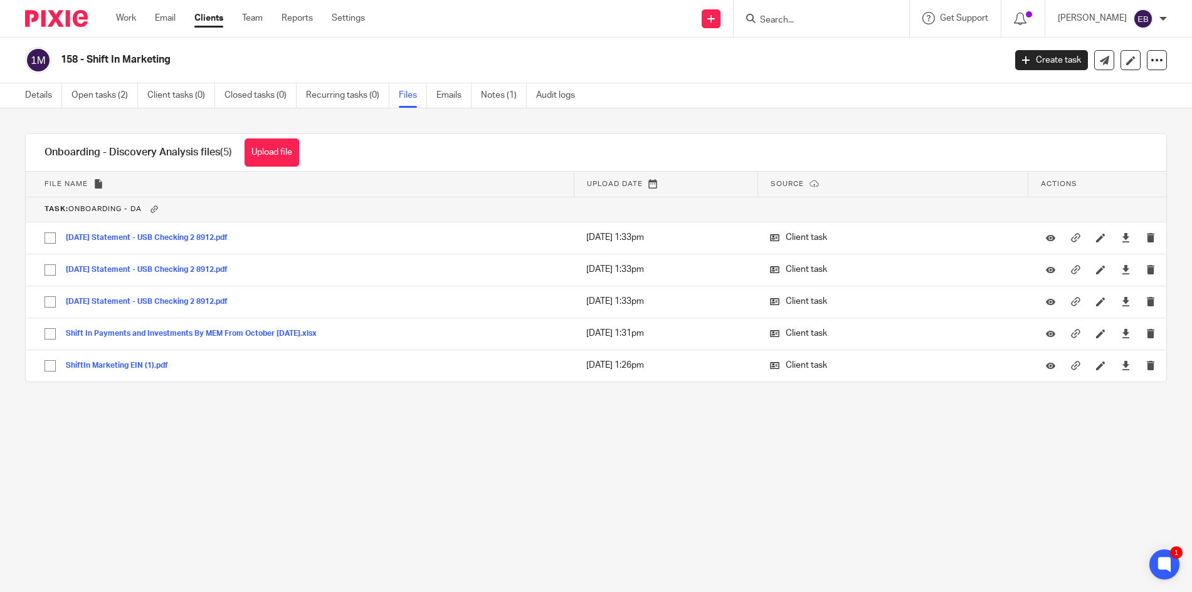
drag, startPoint x: 686, startPoint y: 144, endPoint x: 700, endPoint y: 137, distance: 15.1
click at [692, 139] on div "Onboarding - Discovery Analysis files (5) Upload file Download selected Delete …" at bounding box center [596, 153] width 1140 height 38
click at [905, 71] on div "158 - Shift In Marketing" at bounding box center [510, 60] width 971 height 26
click at [100, 91] on link "Open tasks (2)" at bounding box center [104, 95] width 66 height 24
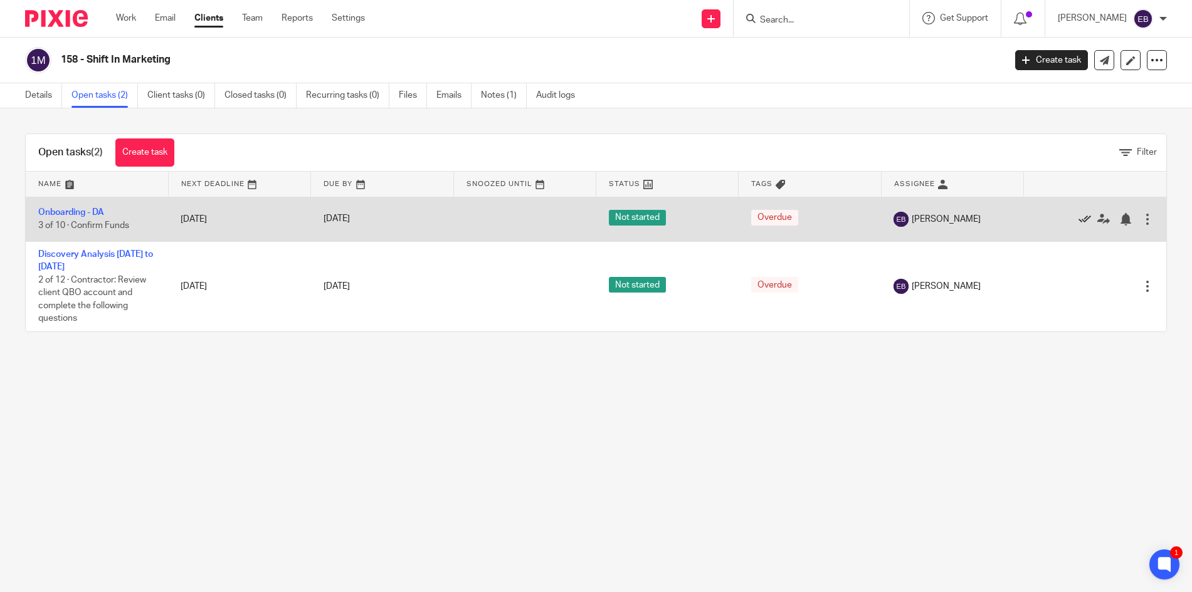
click at [1078, 217] on icon at bounding box center [1084, 219] width 13 height 13
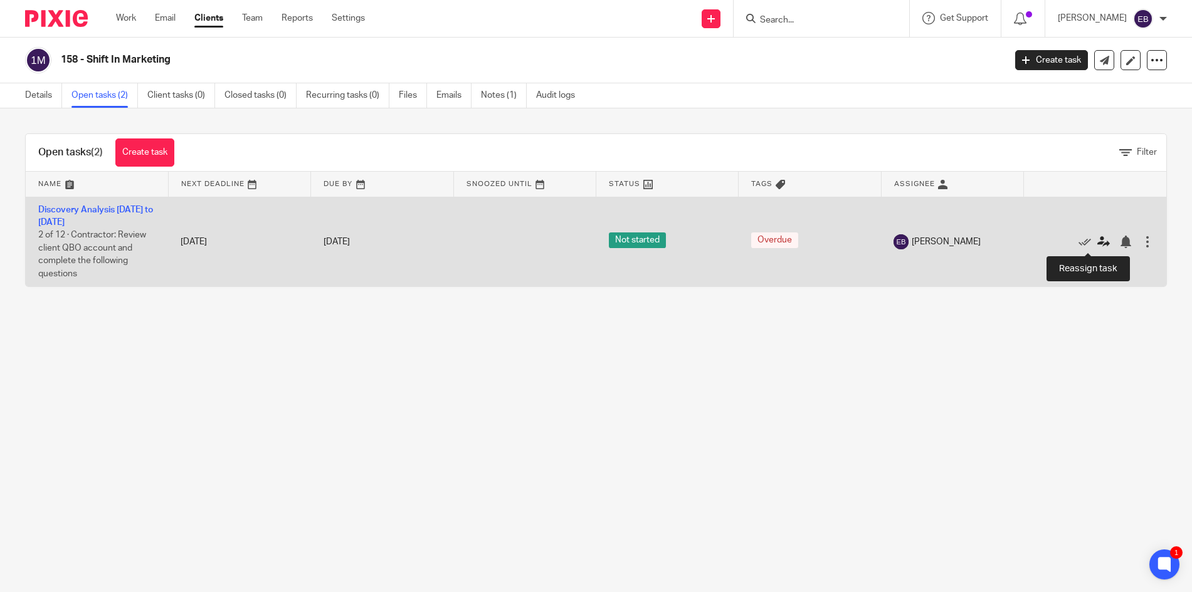
click at [1097, 246] on icon at bounding box center [1103, 242] width 13 height 13
